Goal: Task Accomplishment & Management: Complete application form

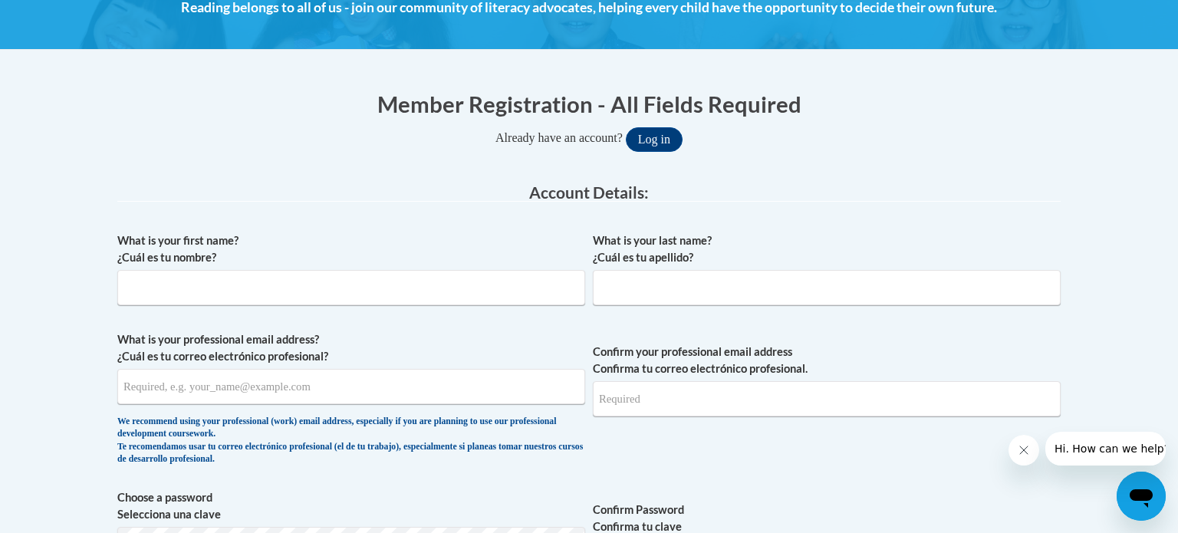
scroll to position [239, 0]
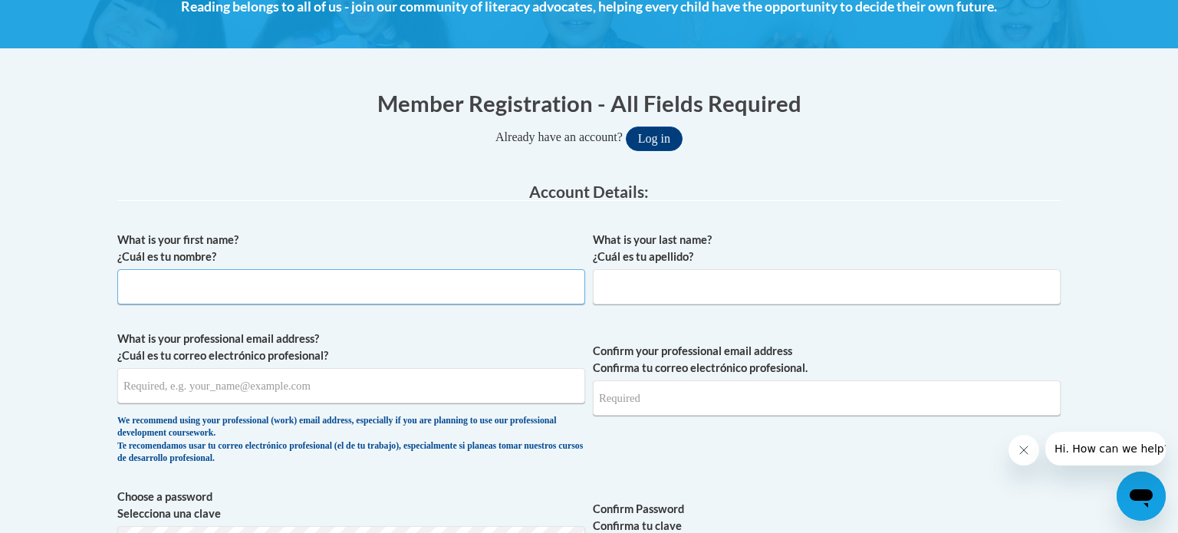
click at [436, 290] on input "What is your first name? ¿Cuál es tu nombre?" at bounding box center [351, 286] width 468 height 35
click at [362, 279] on input "What is your first name? ¿Cuál es tu nombre?" at bounding box center [351, 286] width 468 height 35
type input "[PERSON_NAME]"
type input "LaCrosse"
click at [272, 396] on input "What is your professional email address? ¿Cuál es tu correo electrónico profesi…" at bounding box center [351, 385] width 468 height 35
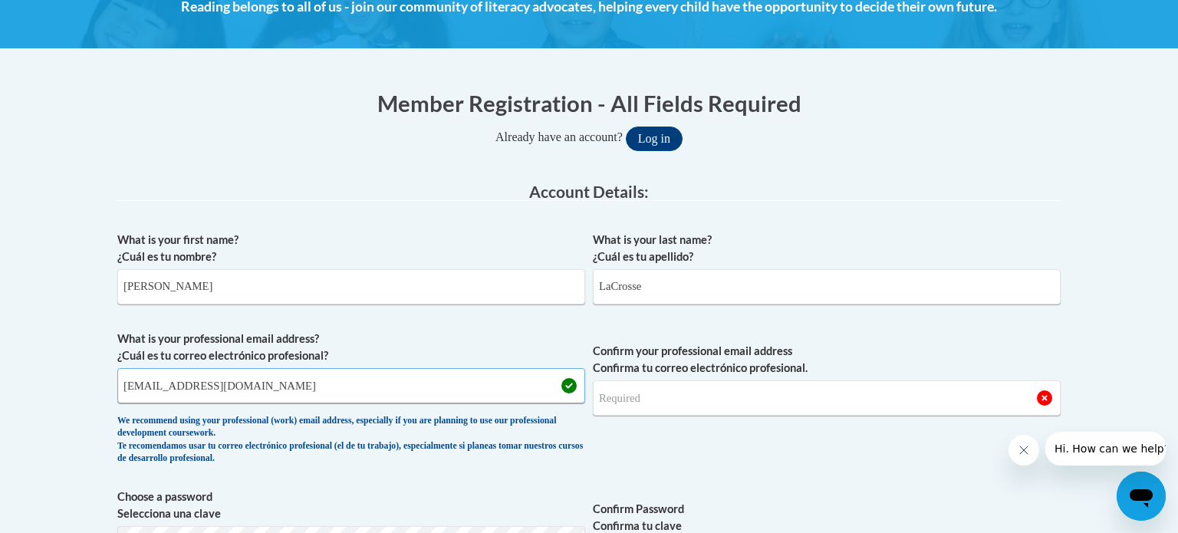
type input "[EMAIL_ADDRESS][DOMAIN_NAME]"
click at [631, 405] on input "Confirm your professional email address Confirma tu correo electrónico profesio…" at bounding box center [827, 397] width 468 height 35
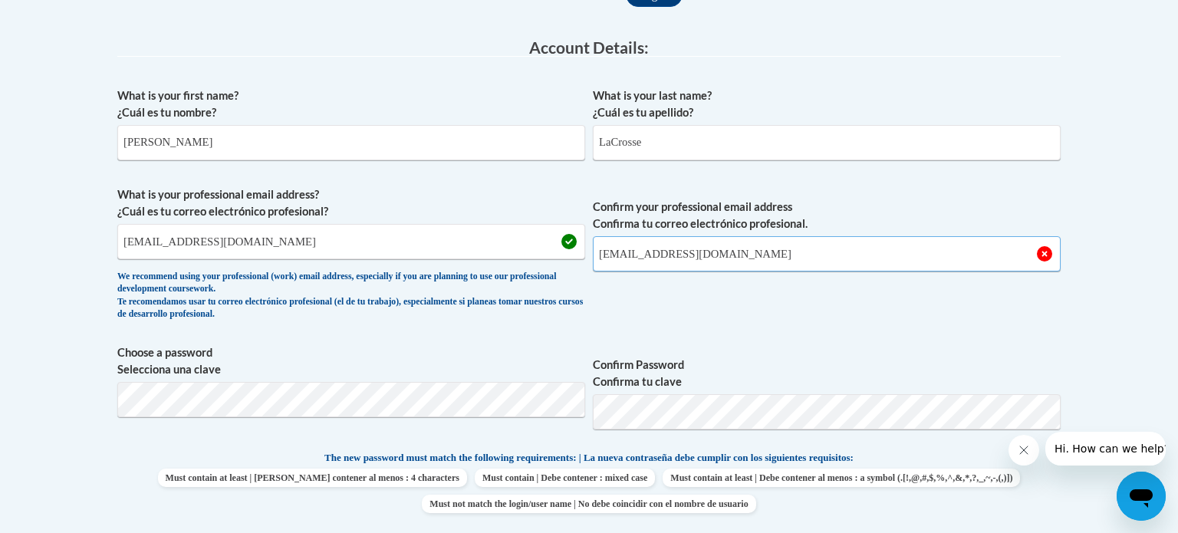
scroll to position [396, 0]
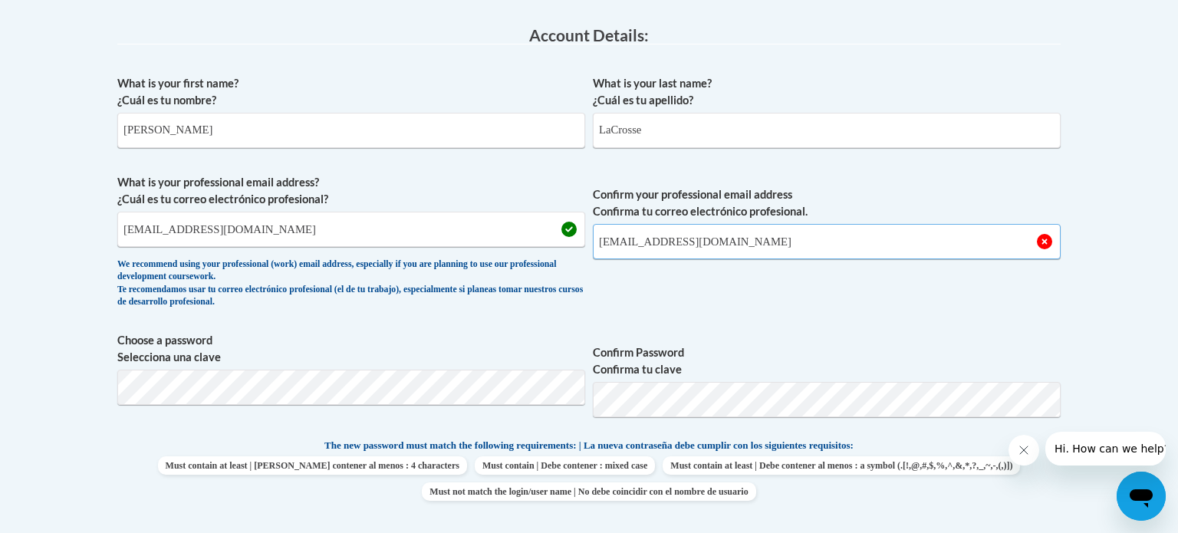
type input "[EMAIL_ADDRESS][DOMAIN_NAME]"
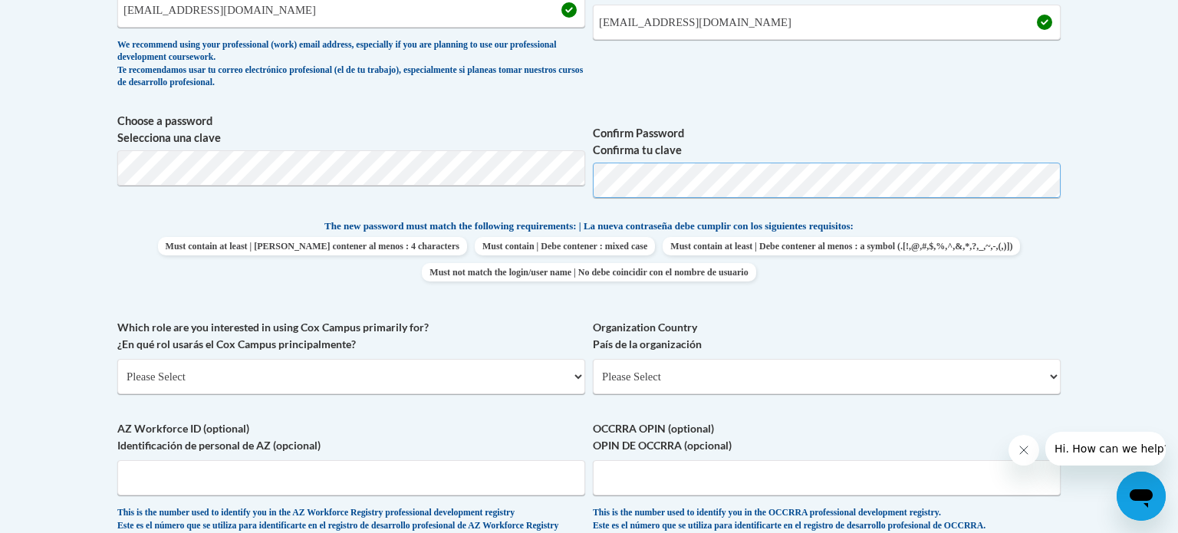
scroll to position [632, 0]
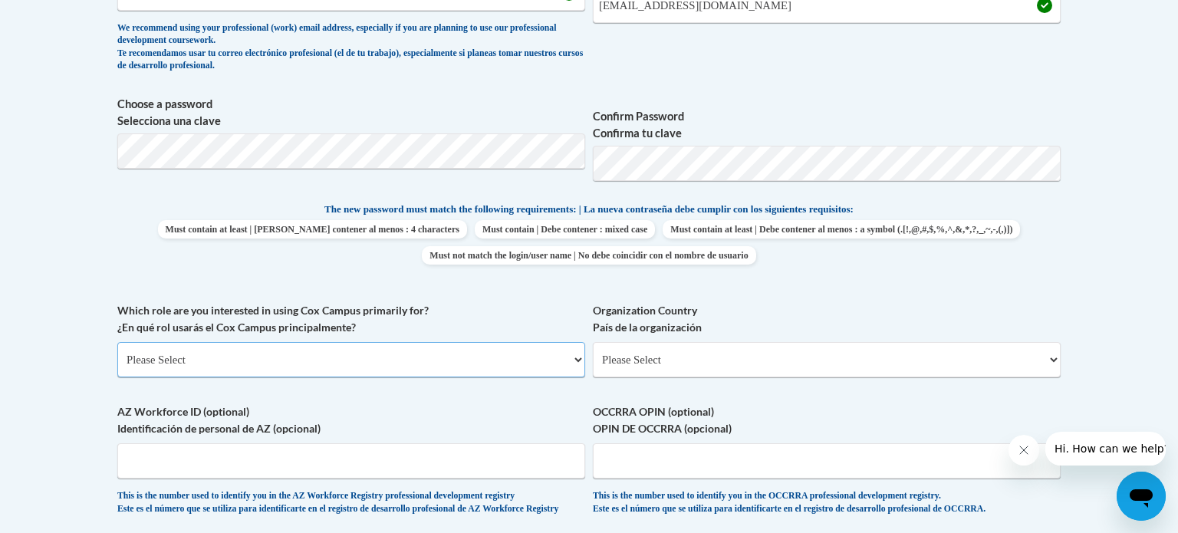
click at [463, 366] on select "Please Select College/University | Colegio/Universidad Community/Nonprofit Part…" at bounding box center [351, 359] width 468 height 35
select select "fbf2d438-af2f-41f8-98f1-81c410e29de3"
click at [117, 342] on select "Please Select College/University | Colegio/Universidad Community/Nonprofit Part…" at bounding box center [351, 359] width 468 height 35
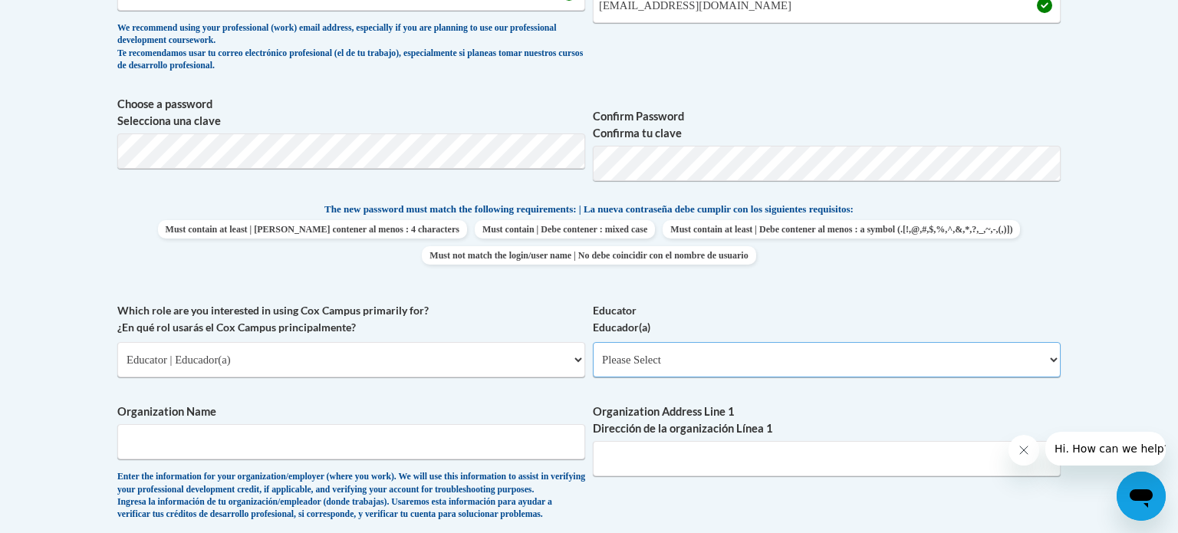
click at [714, 359] on select "Please Select Early Learning/Daycare Teacher/Family Home Care Provider | Maestr…" at bounding box center [827, 359] width 468 height 35
select select "8e40623d-54d0-45cd-9f92-5df65cd3f8cf"
click at [593, 342] on select "Please Select Early Learning/Daycare Teacher/Family Home Care Provider | Maestr…" at bounding box center [827, 359] width 468 height 35
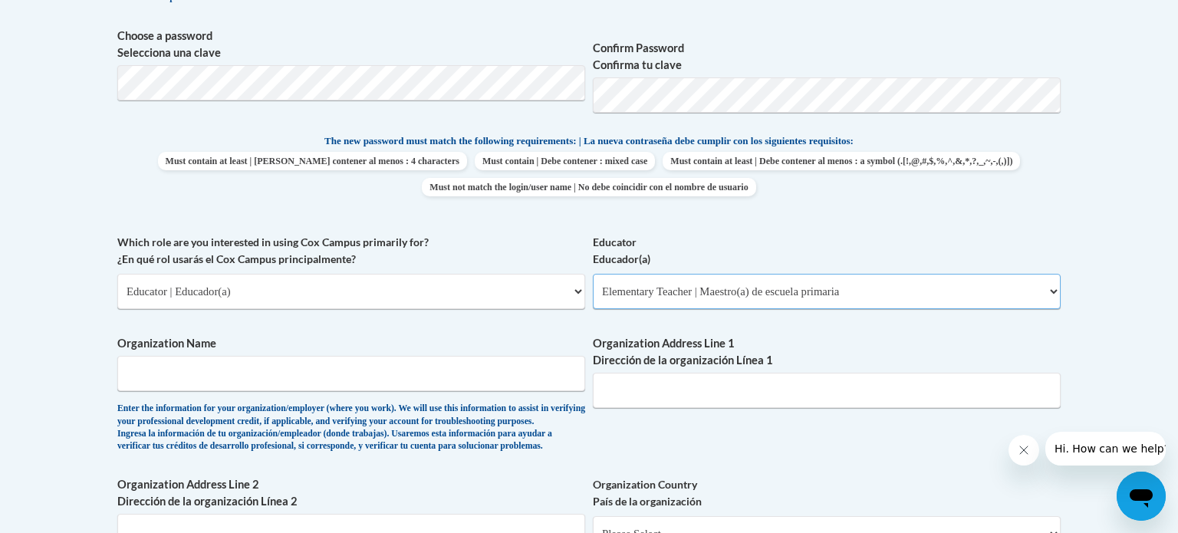
scroll to position [736, 0]
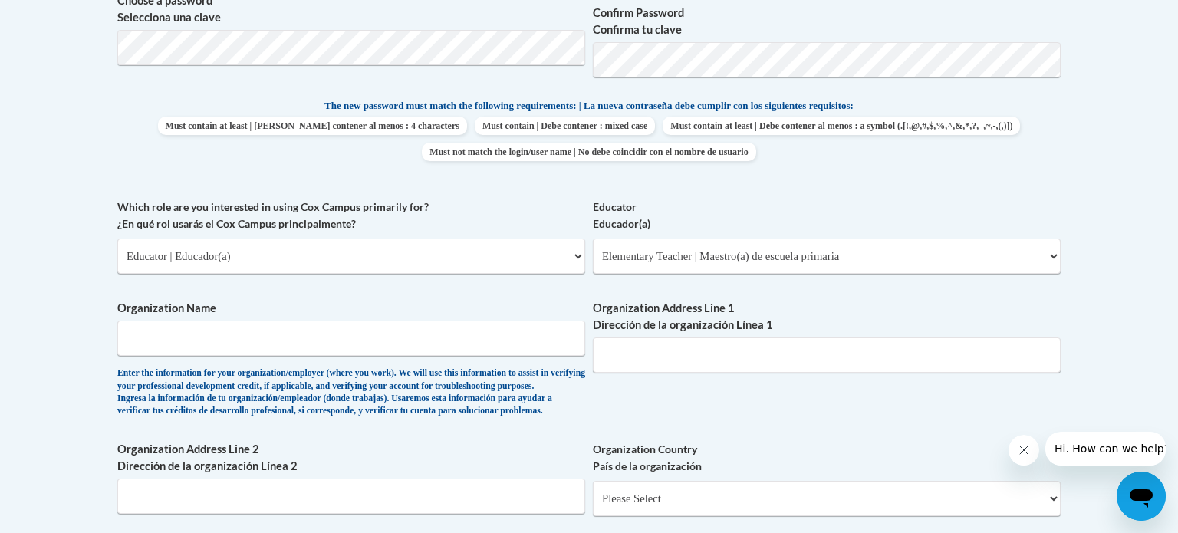
click at [411, 356] on span "Organization Name Enter the information for your organization/employer (where y…" at bounding box center [351, 358] width 468 height 117
click at [406, 338] on input "Organization Name" at bounding box center [351, 338] width 468 height 35
type input "Friess Lake Elementary"
click at [698, 352] on input "Organization Address Line 1 Dirección de la organización Línea 1" at bounding box center [827, 354] width 468 height 35
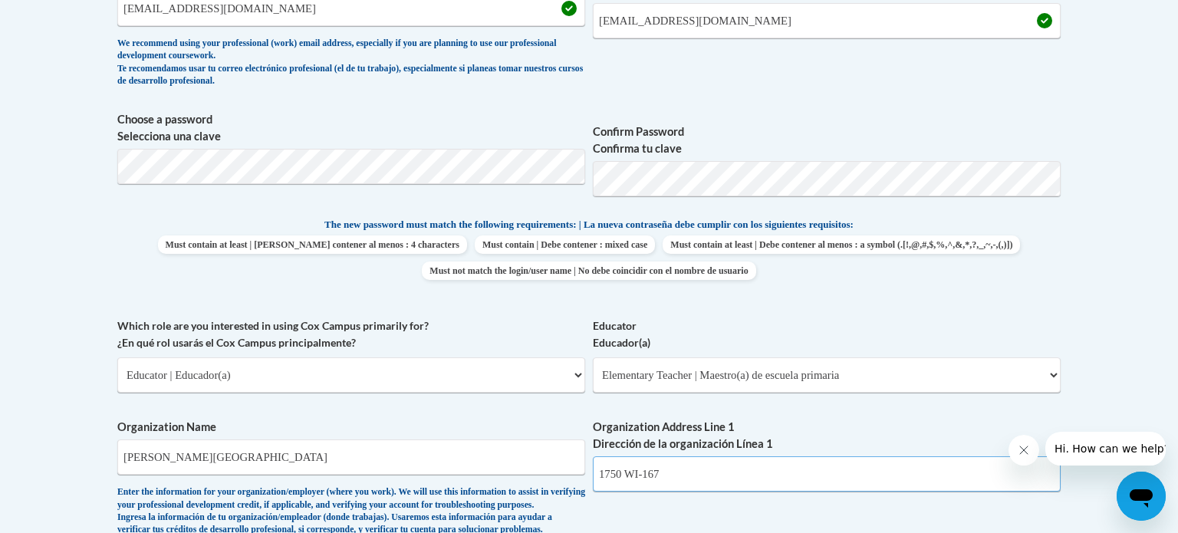
scroll to position [616, 0]
click at [406, 188] on span "Choose a password Selecciona una clave Confirm Password Confirma tu clave" at bounding box center [588, 160] width 943 height 97
click at [0, 157] on body "This site uses cookies to help improve your learning experience. By continuing …" at bounding box center [589, 441] width 1178 height 2115
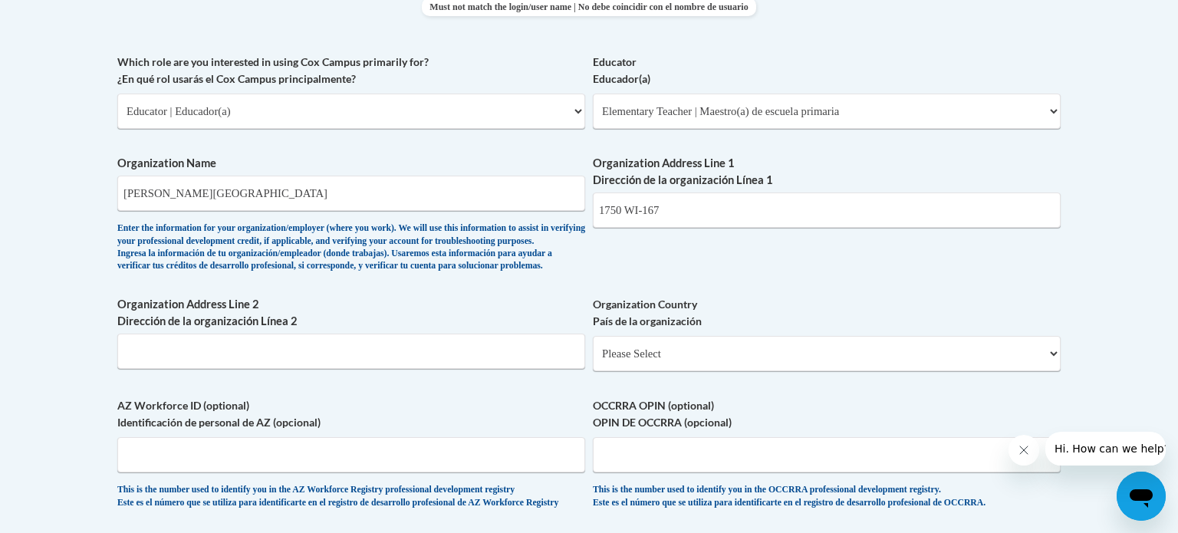
scroll to position [901, 0]
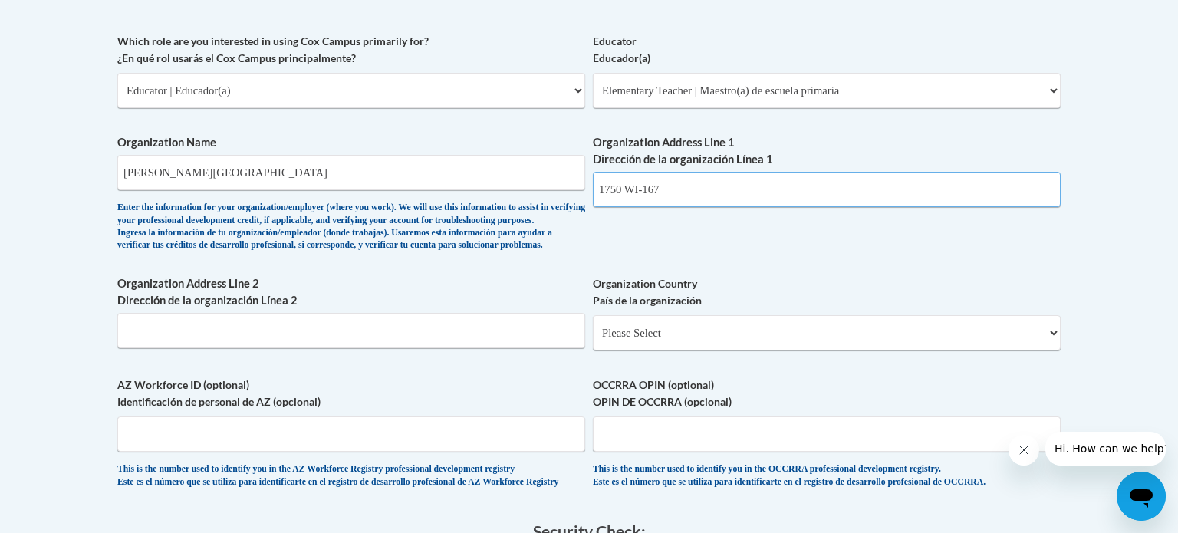
click at [777, 199] on input "1750 WI-167" at bounding box center [827, 189] width 468 height 35
type input "1750 WI-167"
click at [719, 351] on select "Please Select United States | Estados Unidos Outside of the United States | Fue…" at bounding box center [827, 332] width 468 height 35
select select "ad49bcad-a171-4b2e-b99c-48b446064914"
click at [593, 340] on select "Please Select United States | Estados Unidos Outside of the United States | Fue…" at bounding box center [827, 332] width 468 height 35
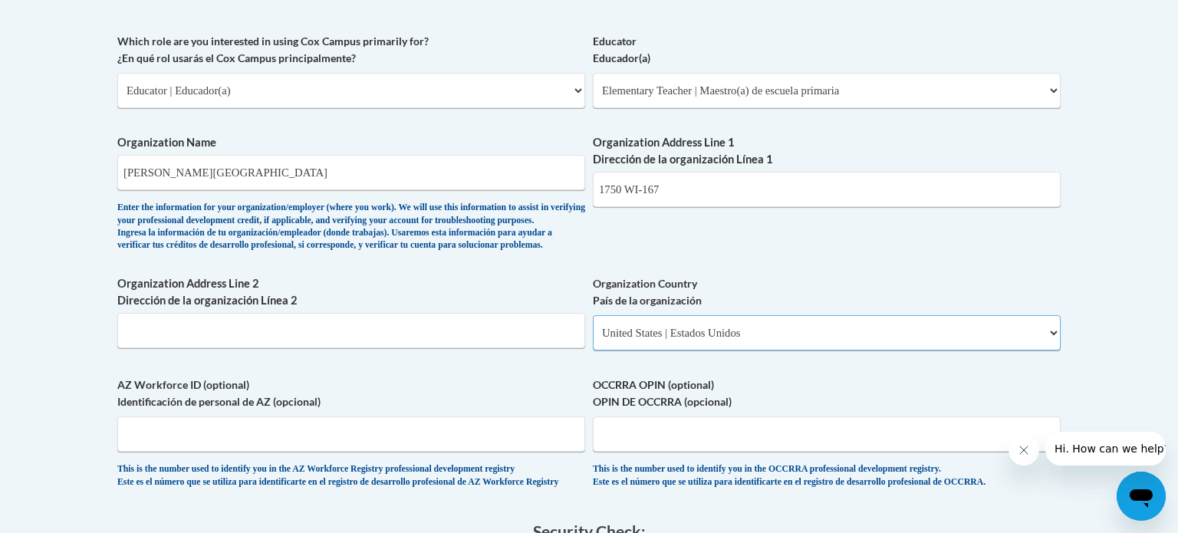
select select
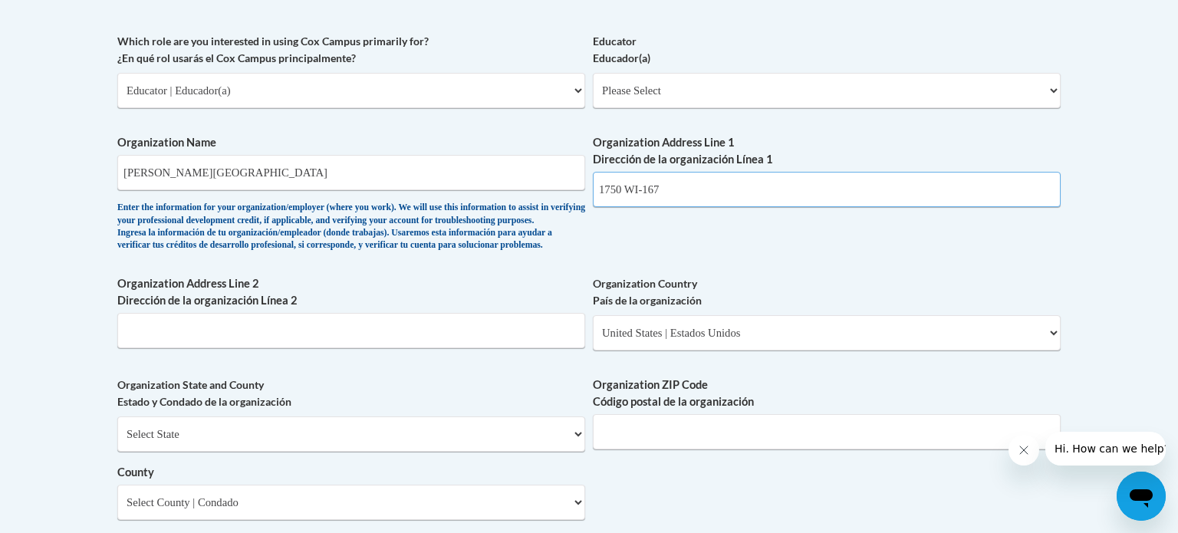
click at [699, 196] on input "1750 WI-167" at bounding box center [827, 189] width 468 height 35
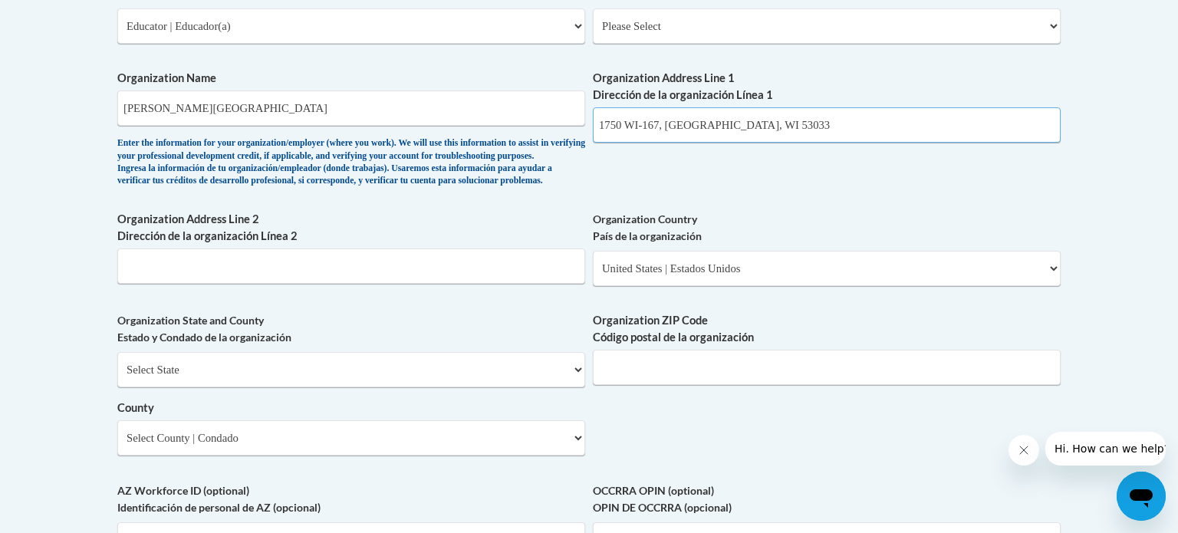
scroll to position [984, 0]
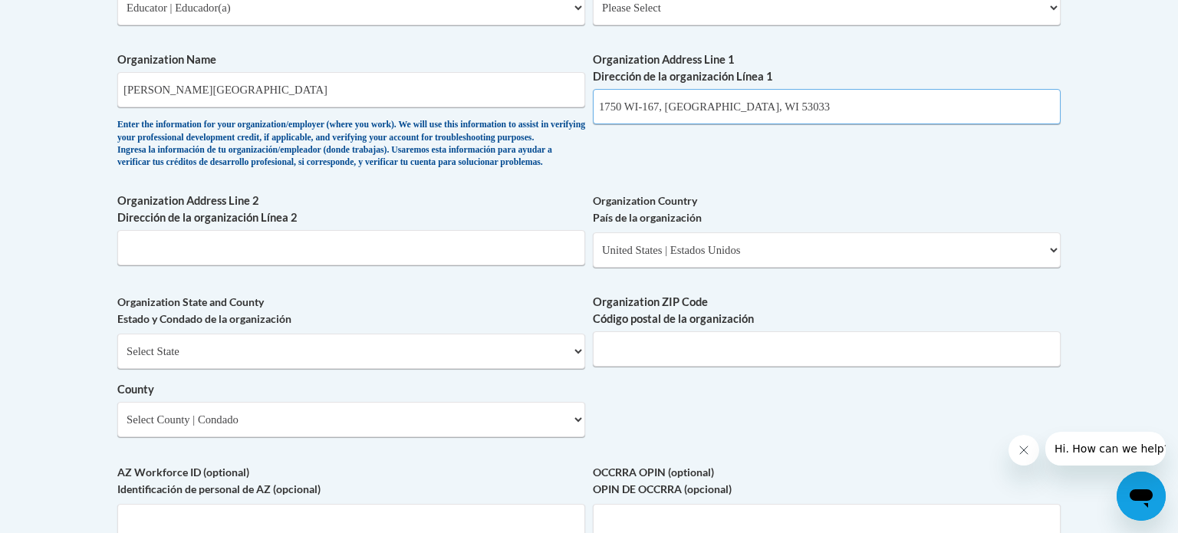
type input "1750 WI-167, Hubertus, WI 53033"
click at [492, 369] on select "Select State Alabama Alaska Arizona Arkansas California Colorado Connecticut De…" at bounding box center [351, 351] width 468 height 35
select select "Wisconsin"
click at [117, 359] on select "Select State Alabama Alaska Arizona Arkansas California Colorado Connecticut De…" at bounding box center [351, 351] width 468 height 35
click at [775, 367] on input "Organization ZIP Code Código postal de la organización" at bounding box center [827, 348] width 468 height 35
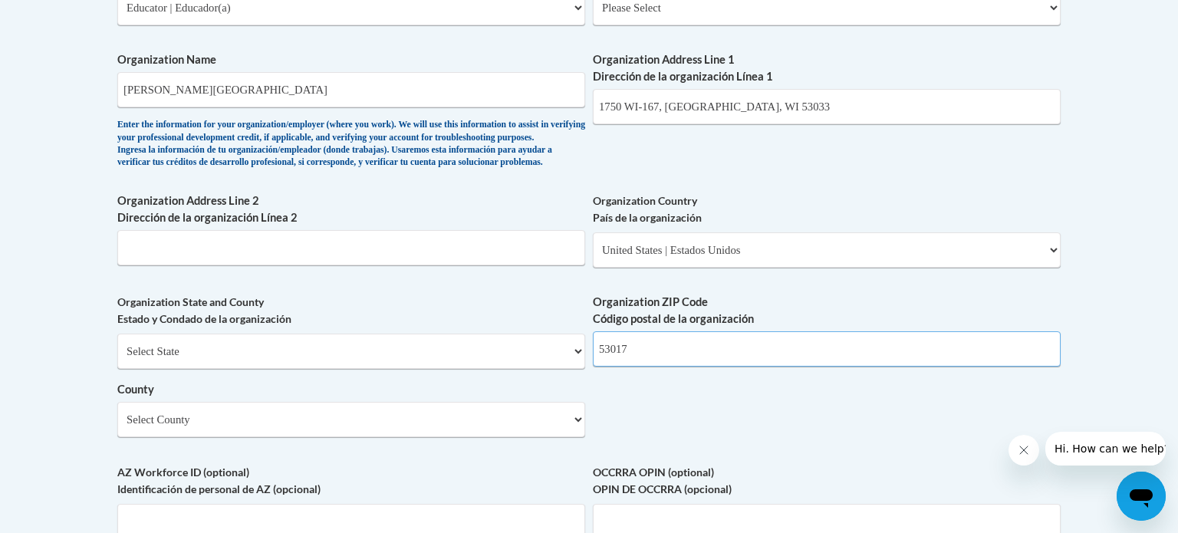
type input "53017"
click at [540, 437] on select "Select County Adams Ashland Barron Bayfield Brown Buffalo Burnett Calumet Chipp…" at bounding box center [351, 419] width 468 height 35
select select "Washington"
click at [117, 427] on select "Select County Adams Ashland Barron Bayfield Brown Buffalo Burnett Calumet Chipp…" at bounding box center [351, 419] width 468 height 35
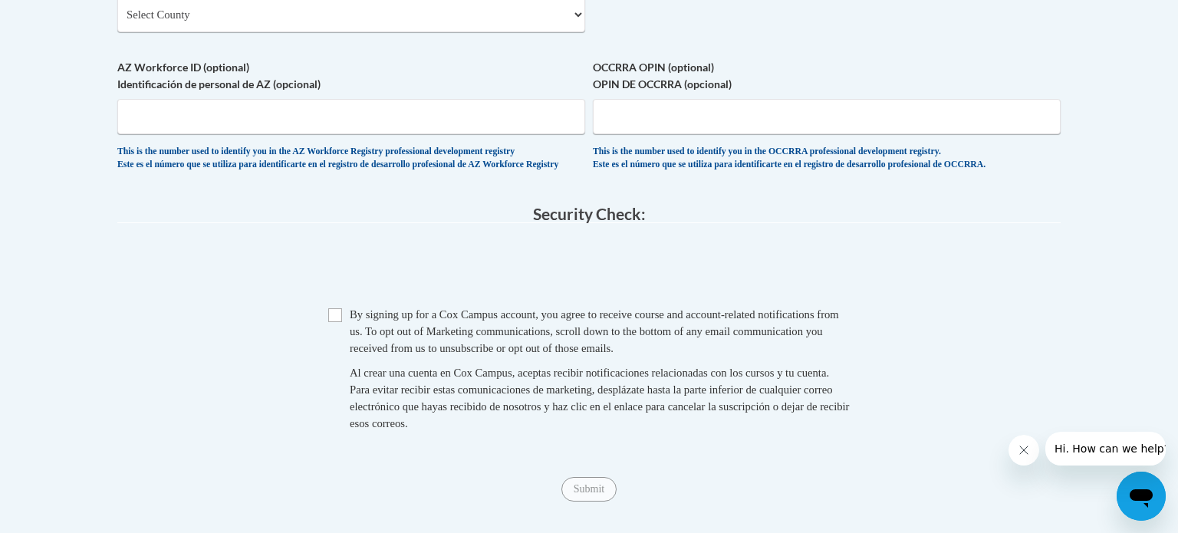
scroll to position [1393, 0]
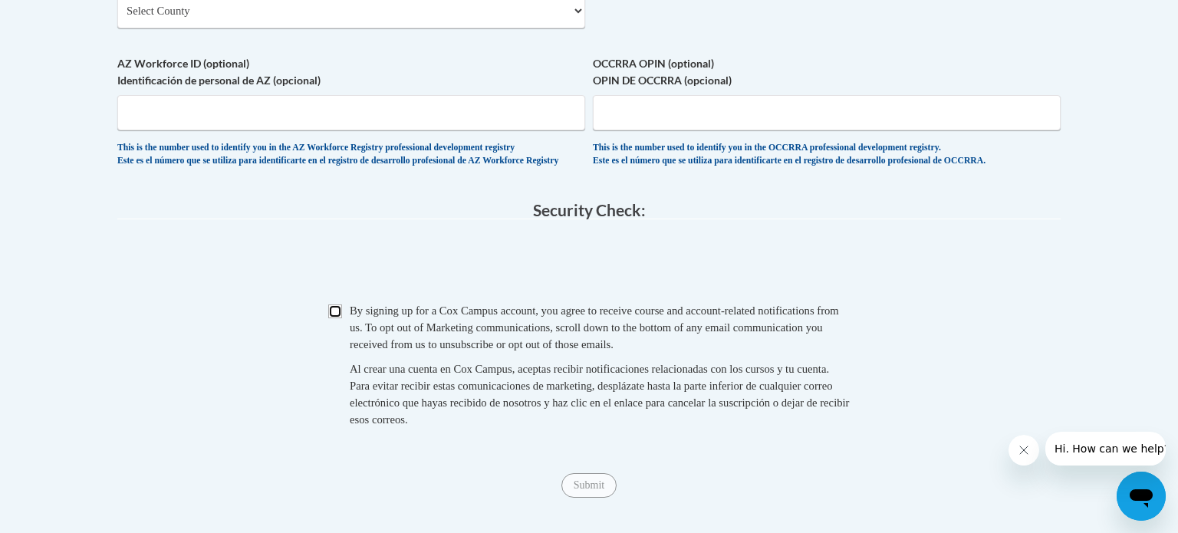
click at [337, 318] on input "Checkbox" at bounding box center [335, 311] width 14 height 14
checkbox input "true"
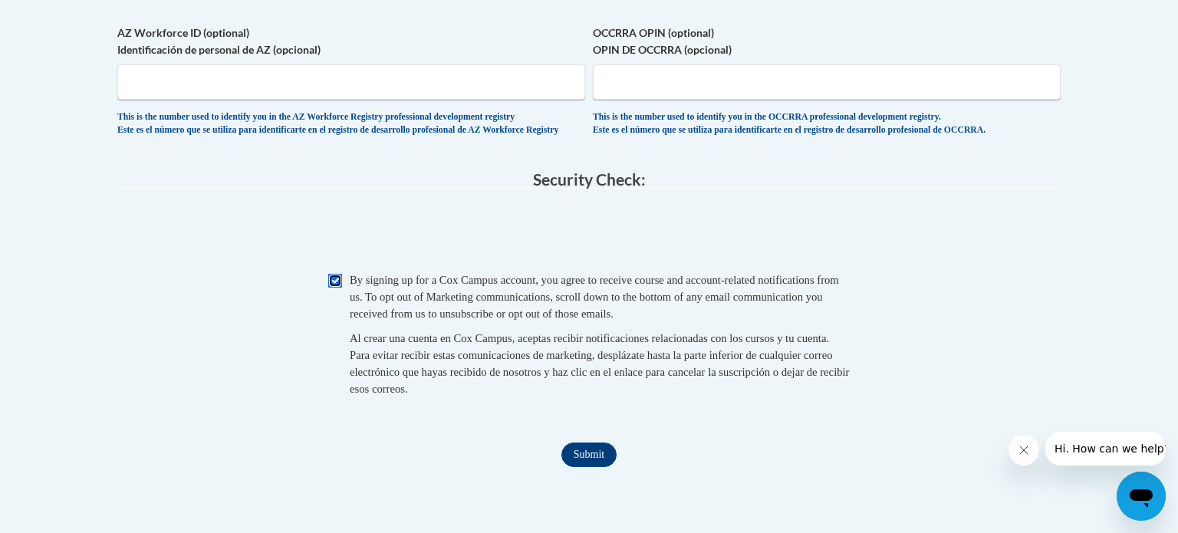
scroll to position [1654, 0]
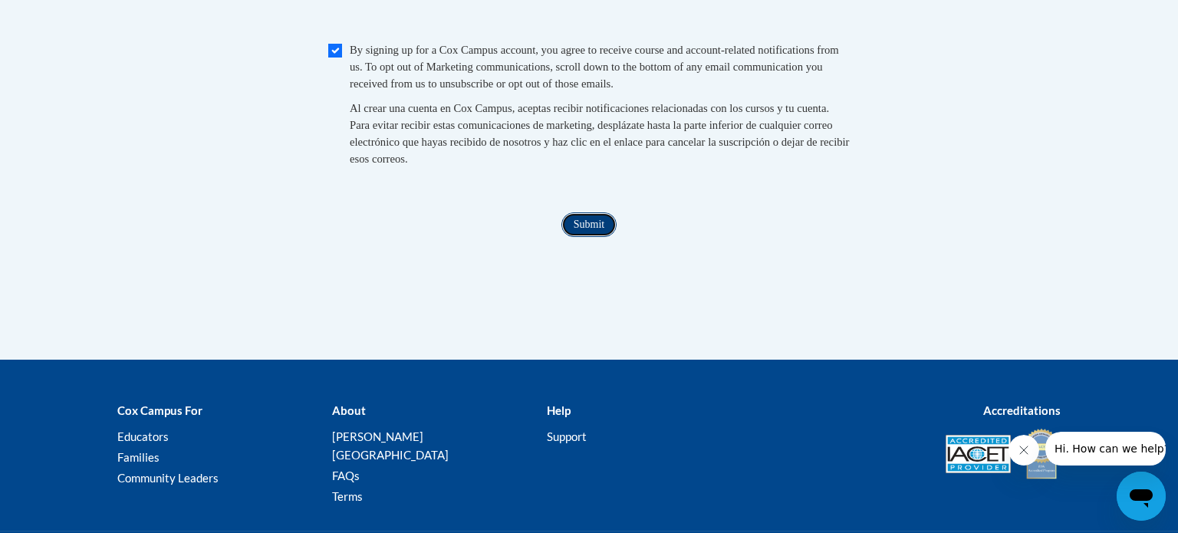
click at [592, 237] on input "Submit" at bounding box center [588, 224] width 55 height 25
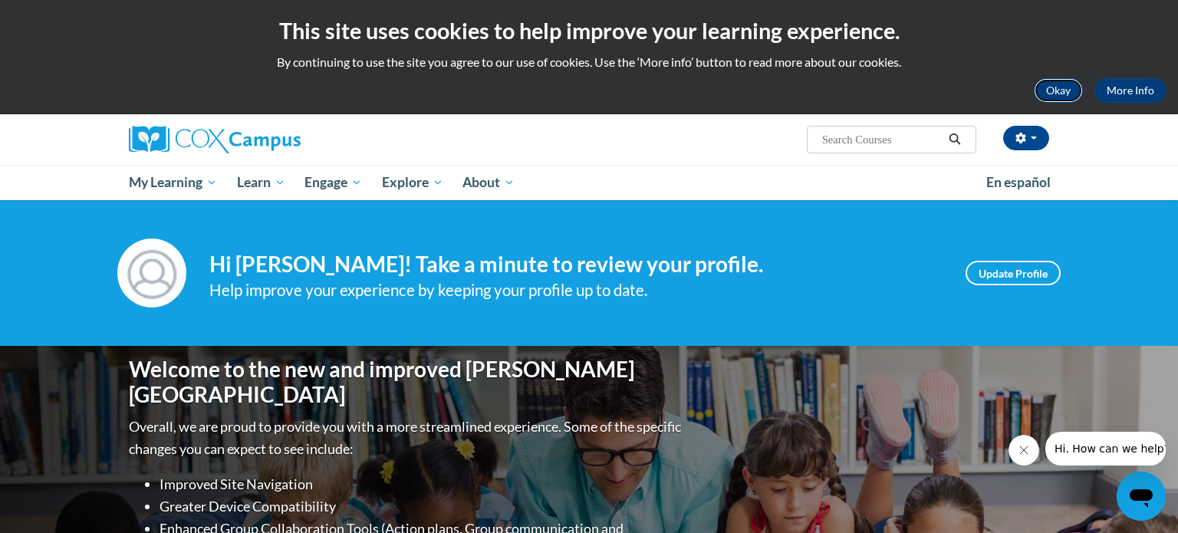
click at [1062, 91] on button "Okay" at bounding box center [1058, 90] width 49 height 25
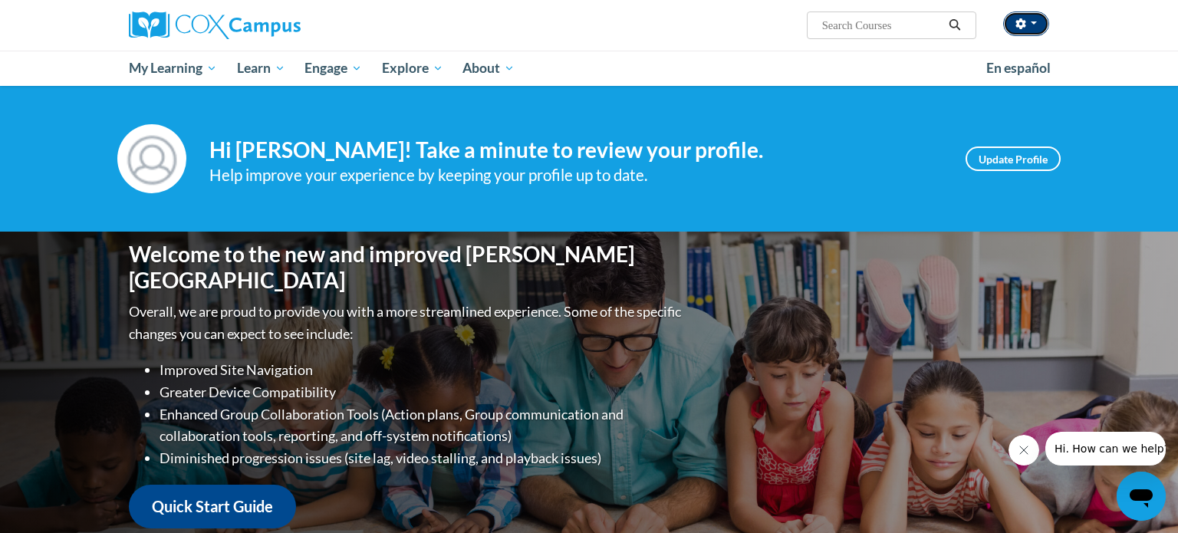
click at [1039, 25] on button "button" at bounding box center [1026, 24] width 46 height 25
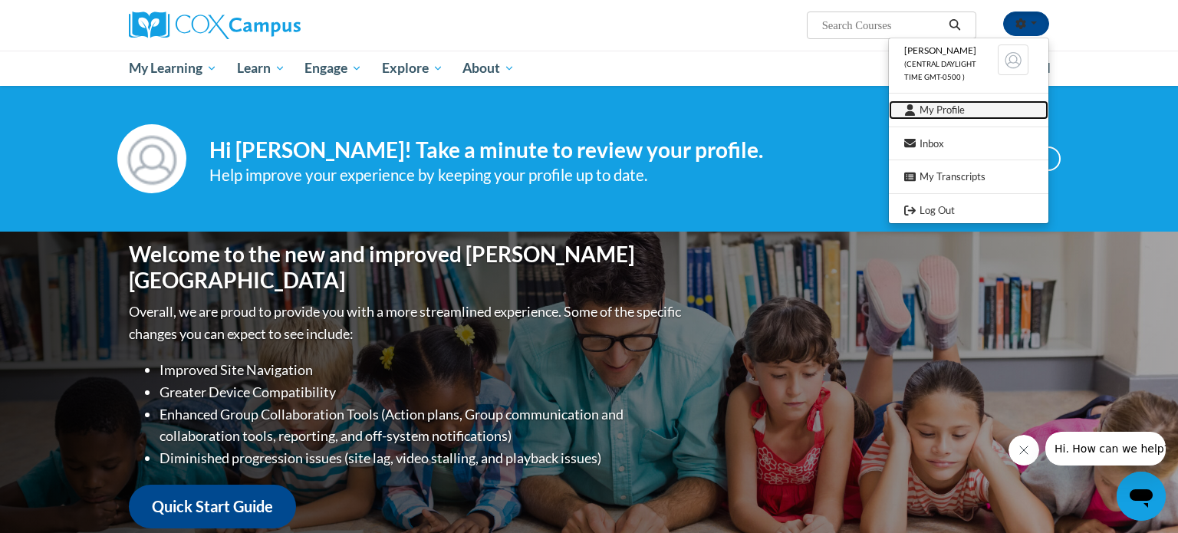
click at [968, 109] on link "My Profile" at bounding box center [969, 109] width 160 height 19
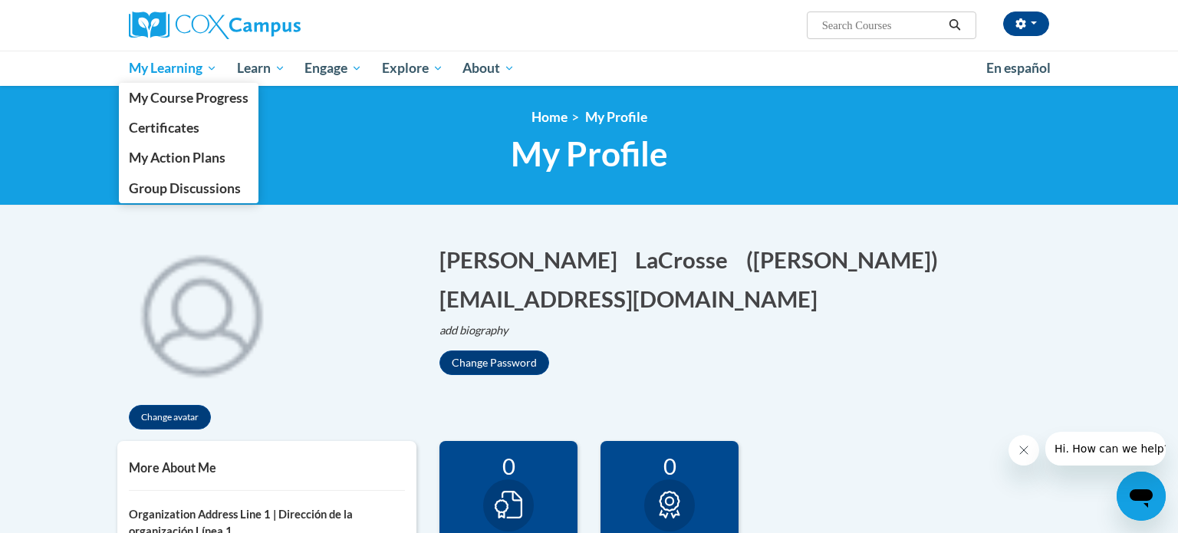
click at [176, 73] on span "My Learning" at bounding box center [173, 68] width 88 height 18
